Goal: Find specific page/section: Find specific page/section

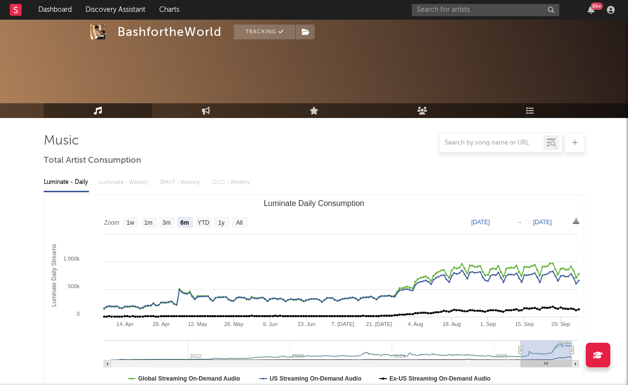
select select "6m"
select select "1w"
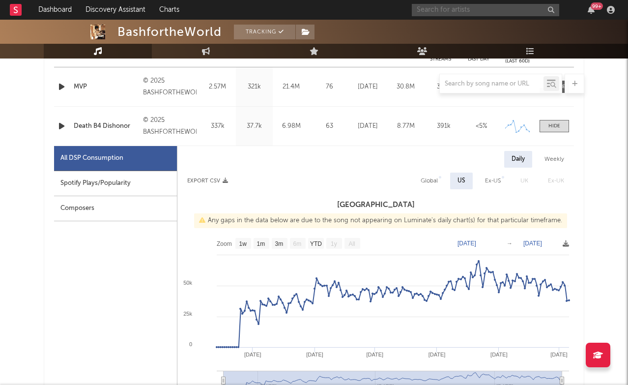
click at [458, 9] on input "text" at bounding box center [486, 10] width 148 height 12
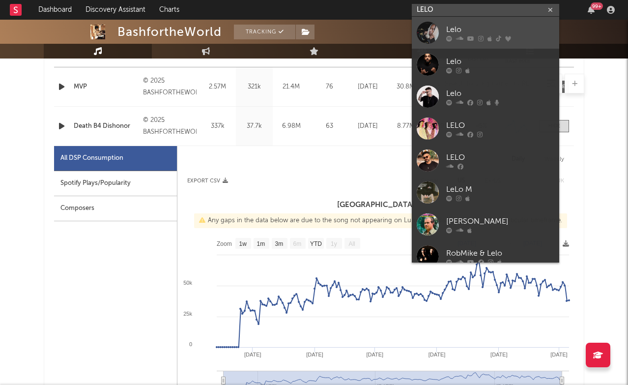
type input "LELO"
click at [469, 24] on div "Lelo" at bounding box center [500, 30] width 108 height 12
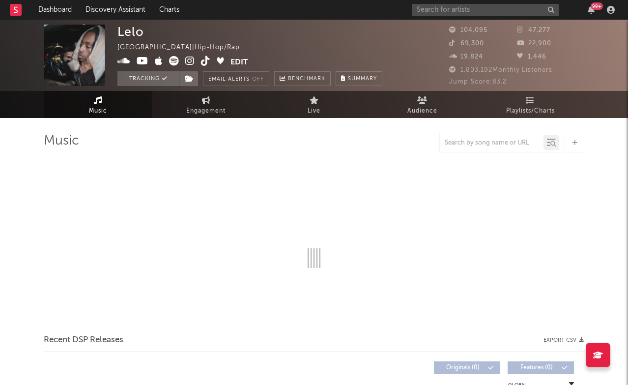
select select "6m"
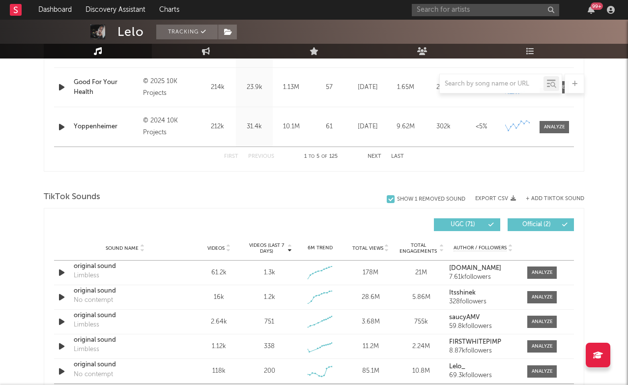
scroll to position [542, 0]
